Goal: Check status: Check status

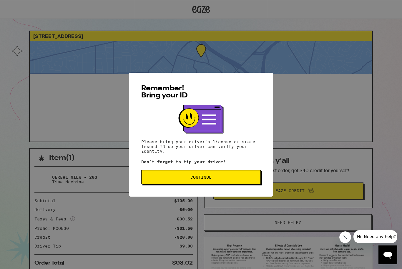
click at [219, 179] on span "Continue" at bounding box center [200, 177] width 109 height 4
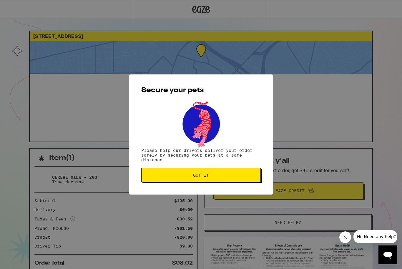
click at [214, 177] on span "Got it" at bounding box center [200, 175] width 109 height 4
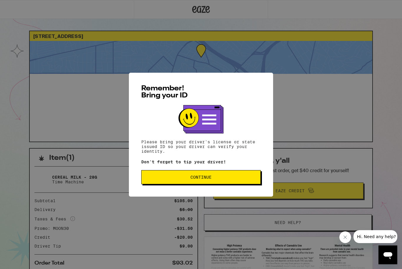
click at [245, 176] on button "Continue" at bounding box center [200, 177] width 119 height 14
click at [210, 172] on button "Continue" at bounding box center [200, 177] width 119 height 14
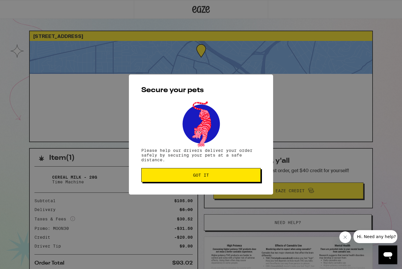
click at [208, 175] on span "Got it" at bounding box center [201, 175] width 16 height 4
